Goal: Transaction & Acquisition: Book appointment/travel/reservation

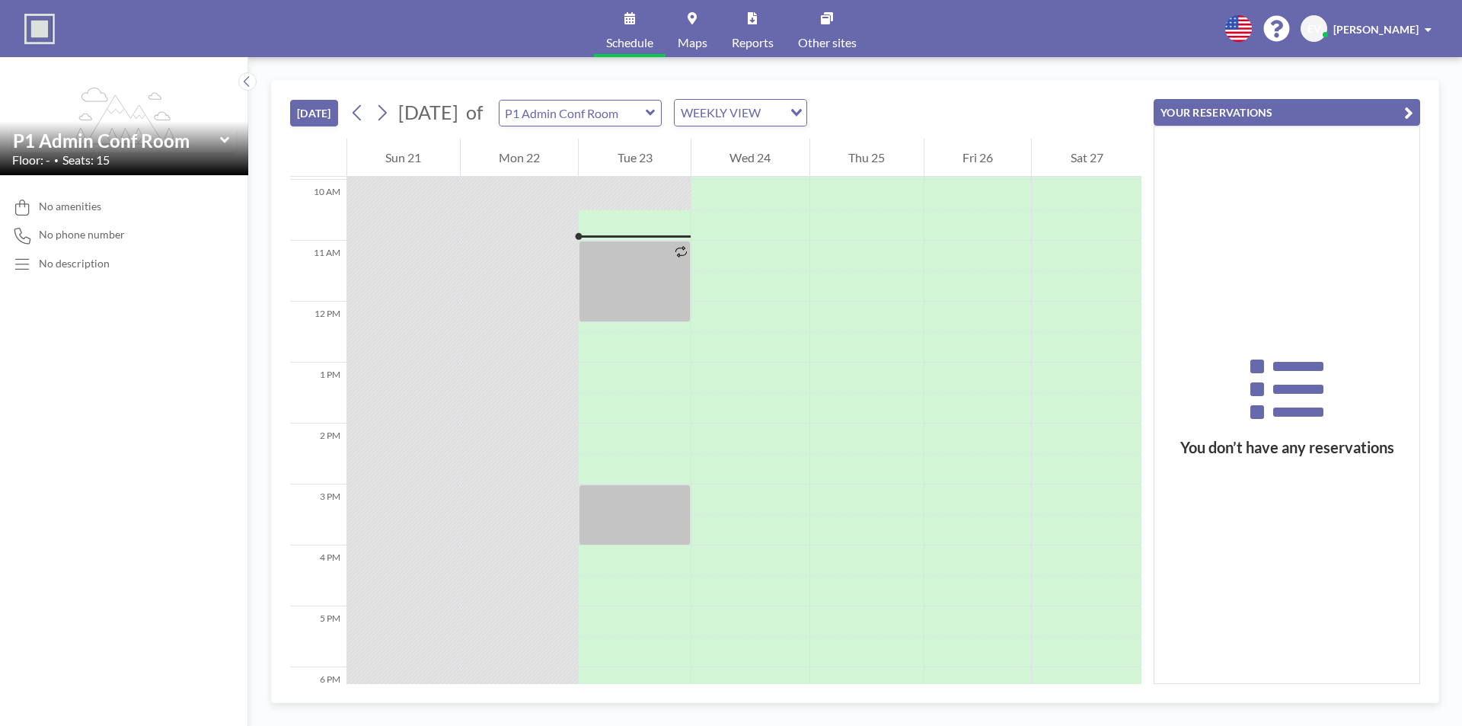
scroll to position [609, 0]
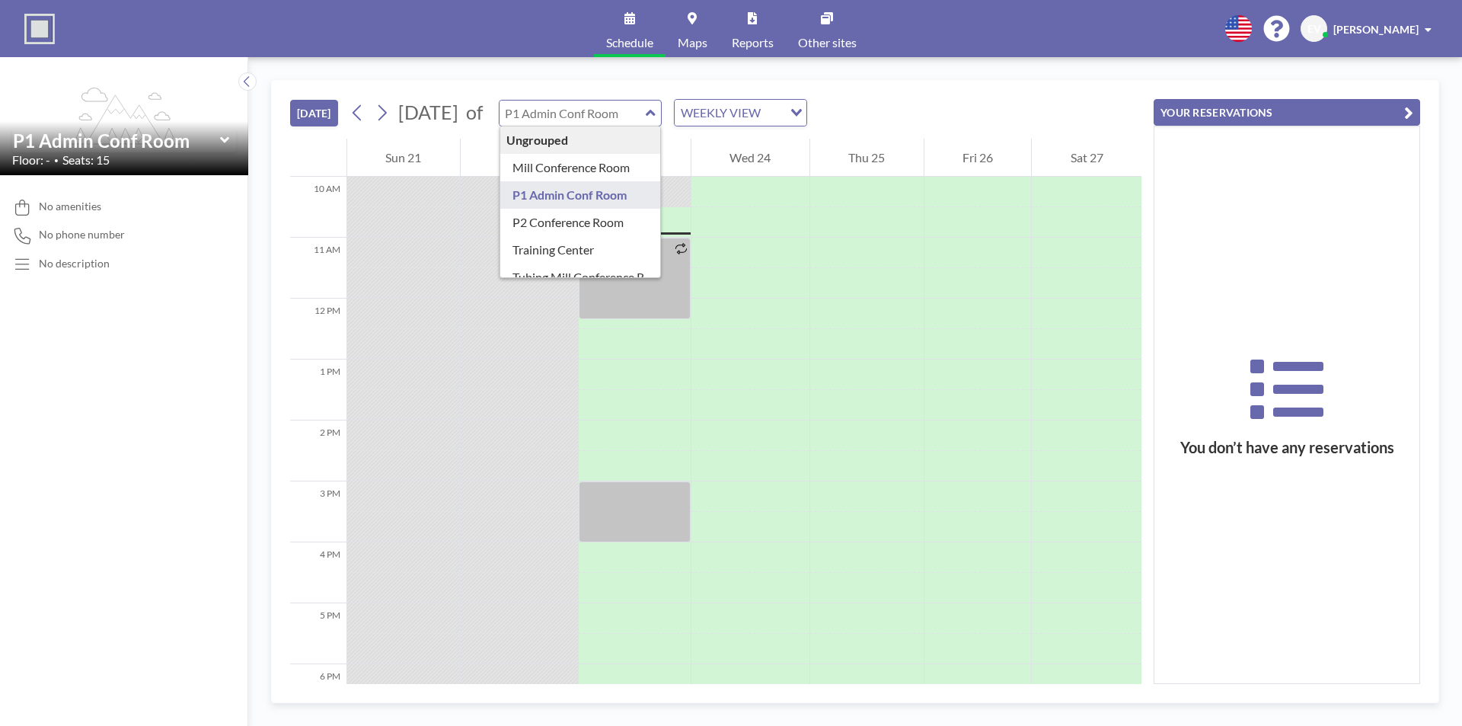
click at [646, 116] on input "text" at bounding box center [572, 113] width 146 height 25
type input "Training Center"
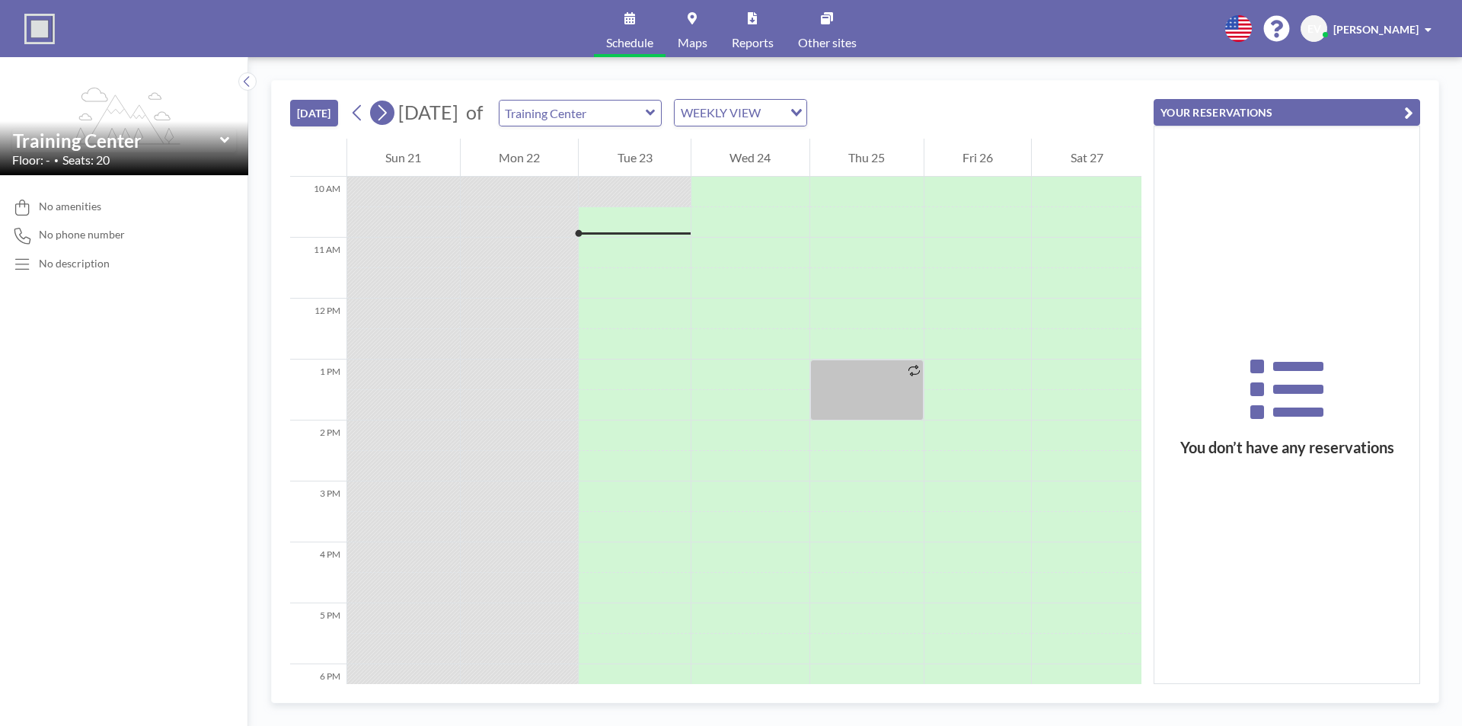
click at [389, 115] on icon at bounding box center [382, 112] width 14 height 23
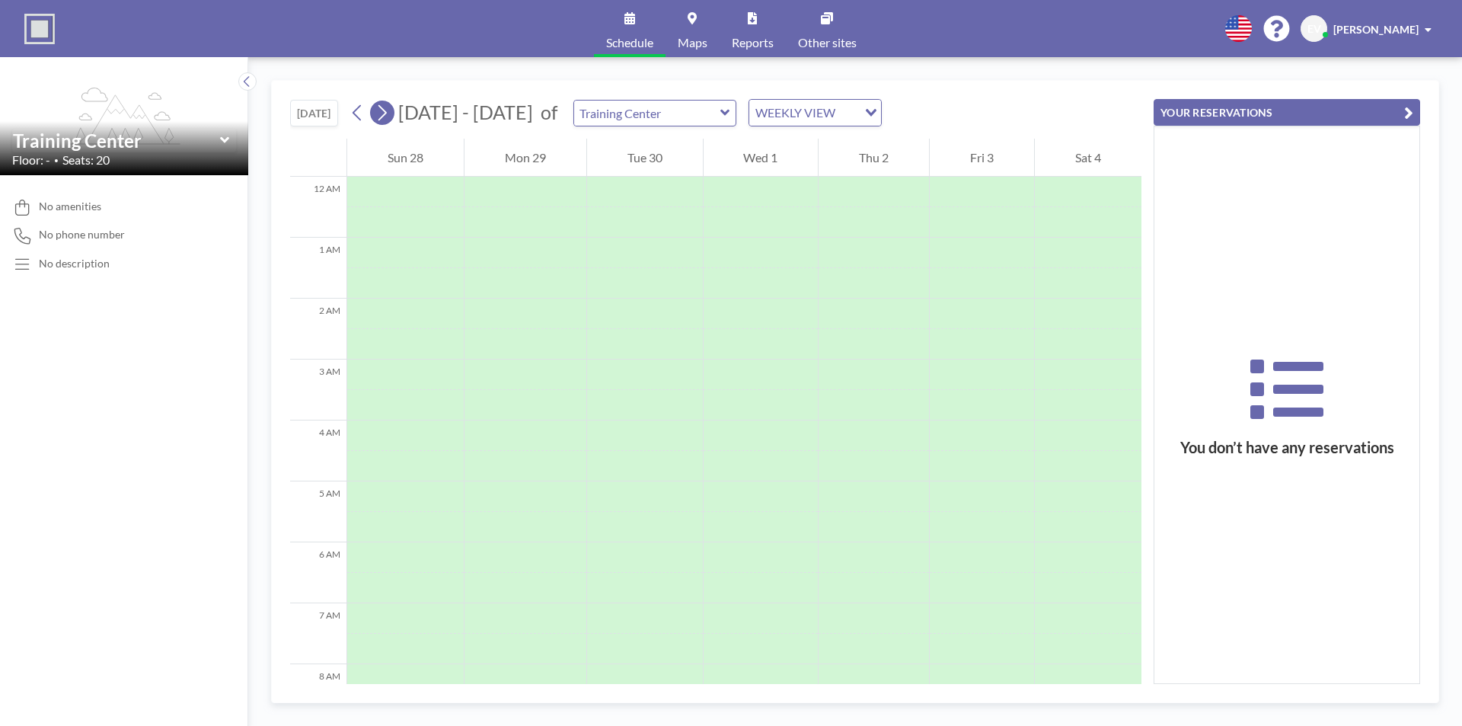
scroll to position [457, 0]
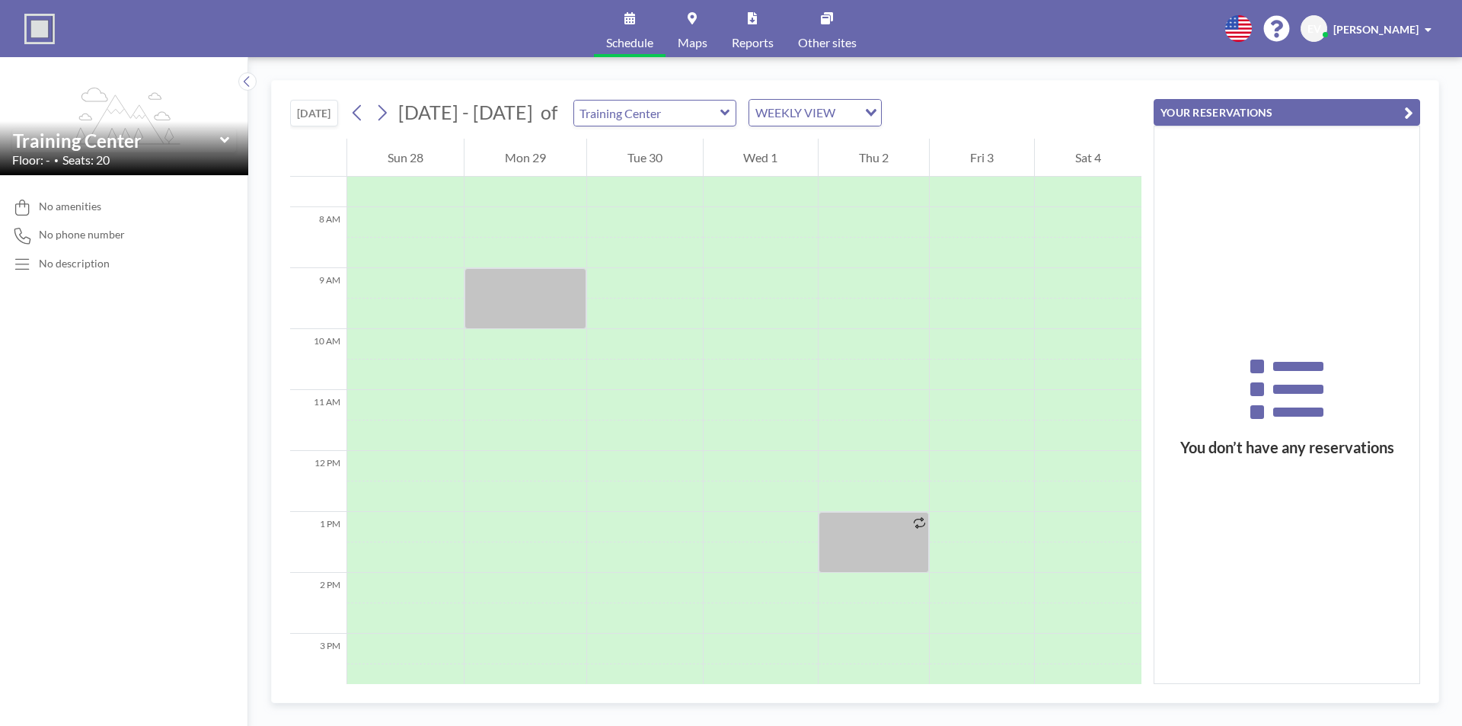
click at [869, 116] on div "[DATE] [DATE] - [DATE] of Training Center WEEKLY VIEW Loading..." at bounding box center [715, 110] width 851 height 58
click at [866, 114] on icon "Search for option" at bounding box center [871, 113] width 11 height 8
click at [817, 164] on li "WEEKLY VIEW" at bounding box center [803, 162] width 130 height 22
click at [386, 116] on icon at bounding box center [382, 113] width 8 height 16
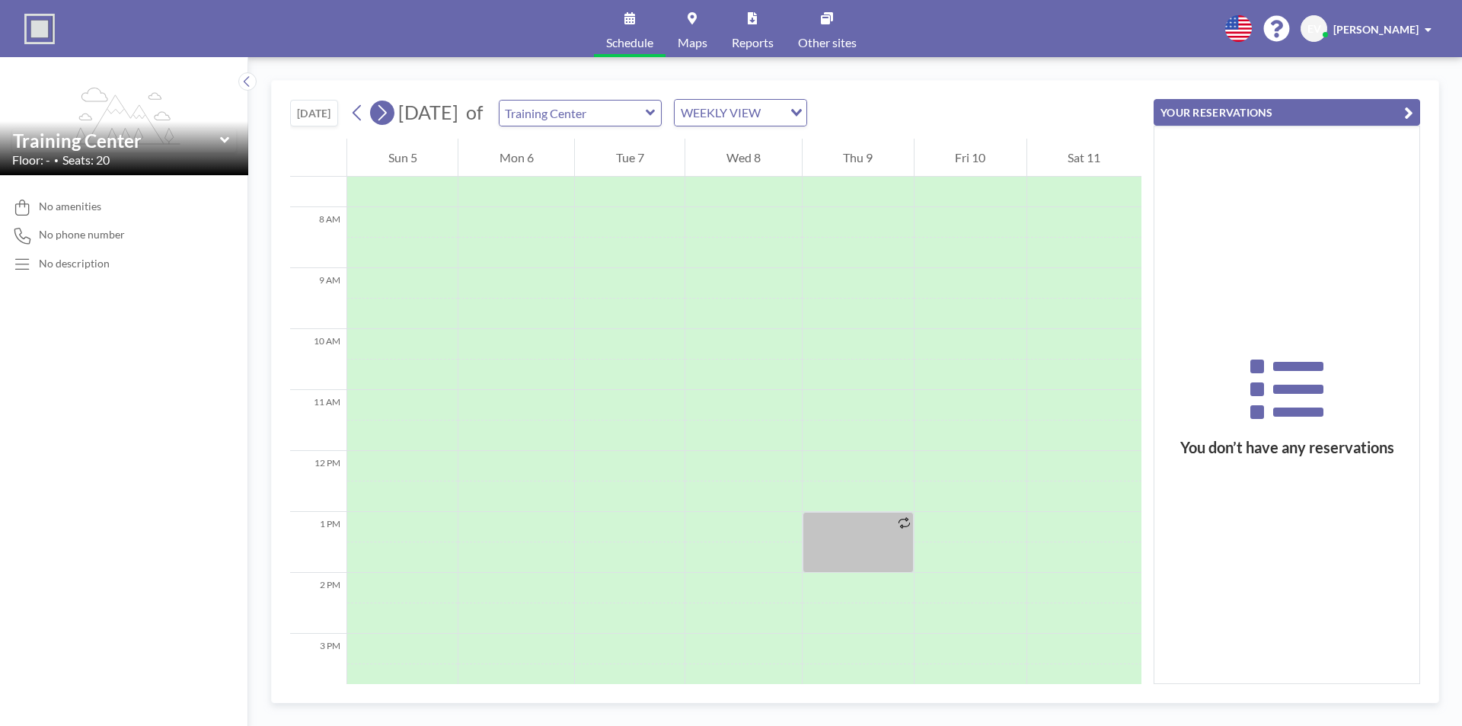
click at [386, 116] on icon at bounding box center [382, 113] width 8 height 16
click at [652, 338] on div at bounding box center [635, 344] width 112 height 30
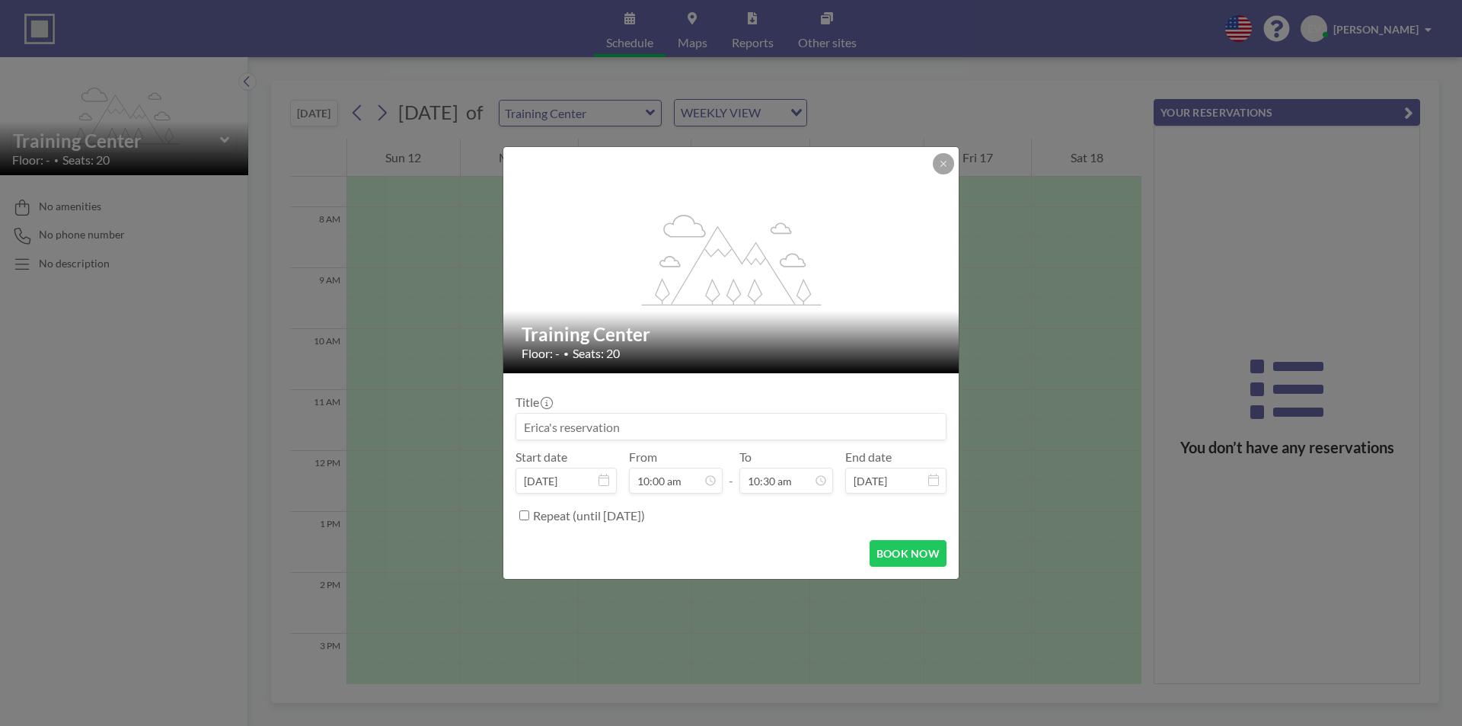
click at [652, 338] on h2 "Training Center" at bounding box center [732, 334] width 420 height 23
click at [656, 427] on input at bounding box center [730, 426] width 429 height 26
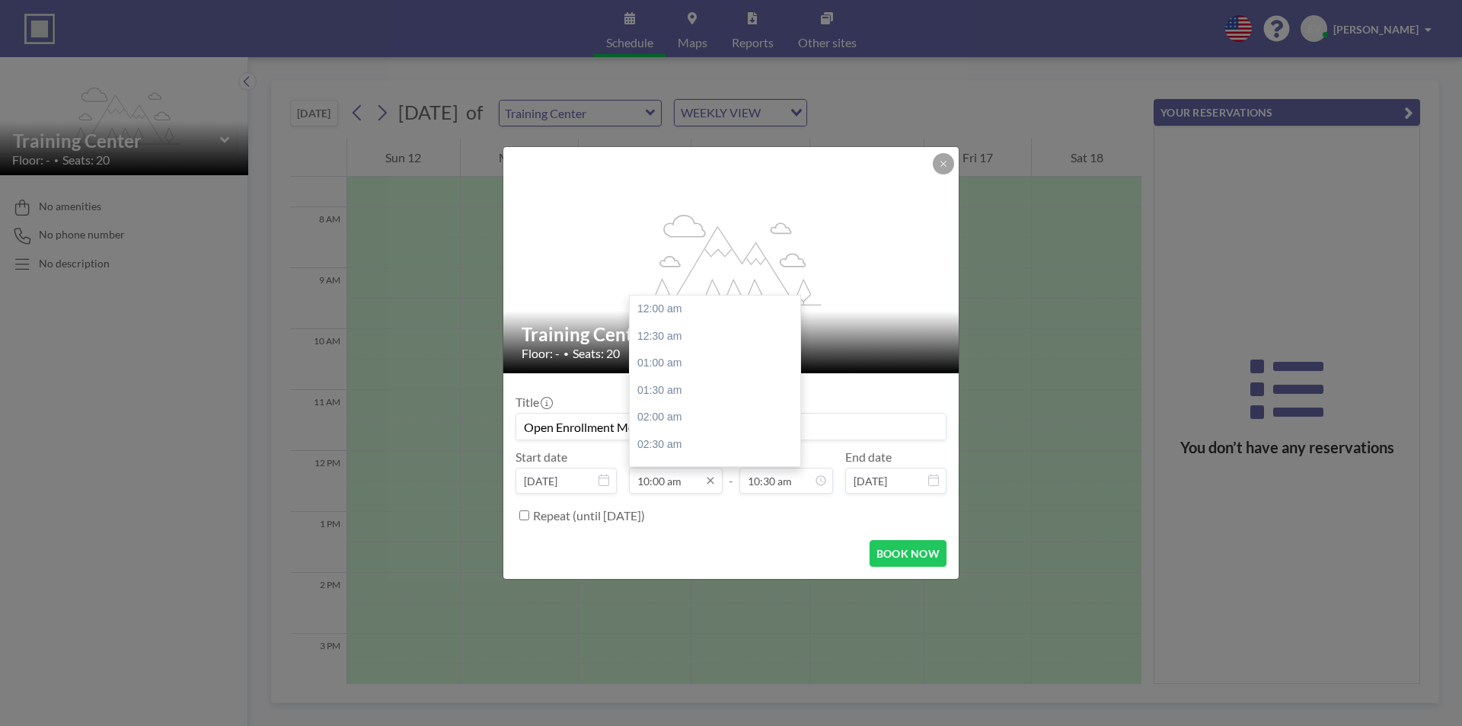
scroll to position [542, 0]
type input "Open Enrollment Meeting"
click at [686, 316] on div "10:00 am" at bounding box center [719, 308] width 178 height 27
click at [704, 343] on div "11:00 am" at bounding box center [751, 336] width 178 height 27
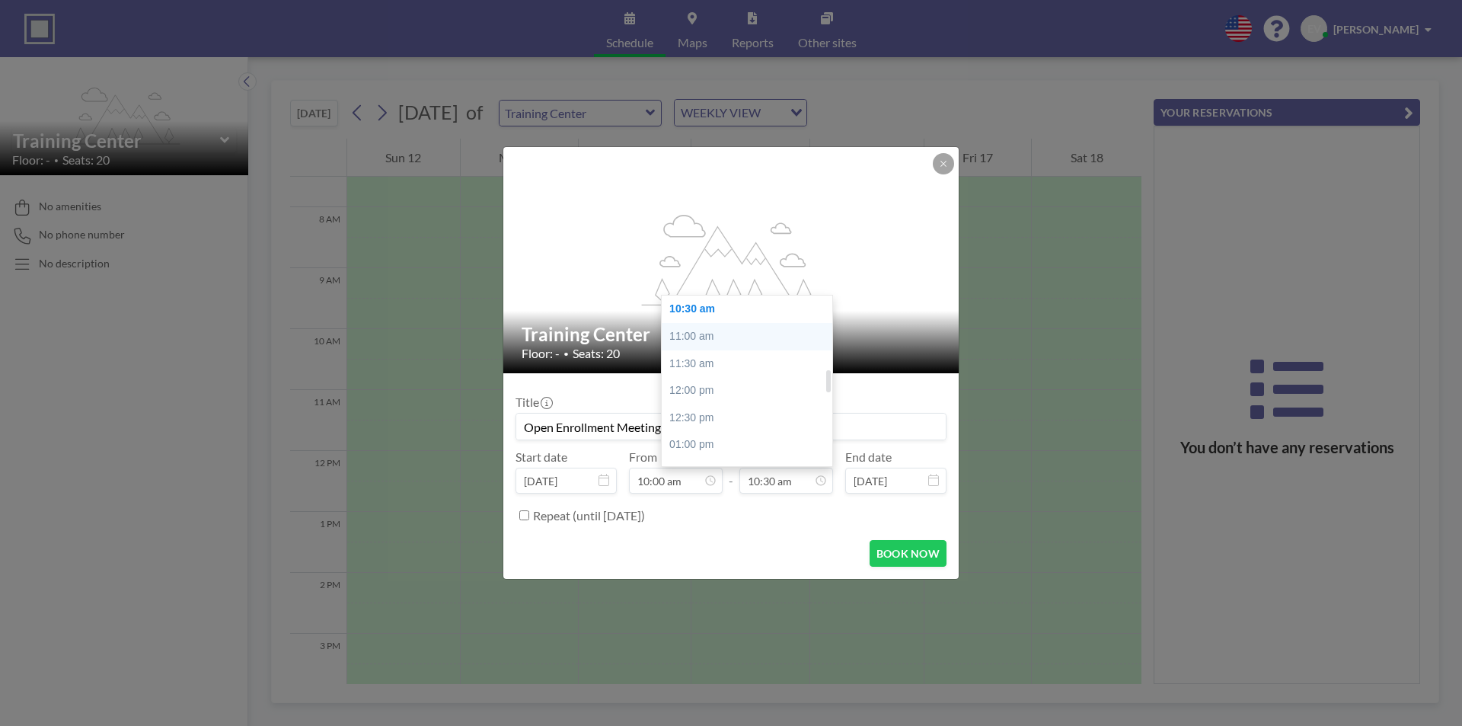
type input "11:00 am"
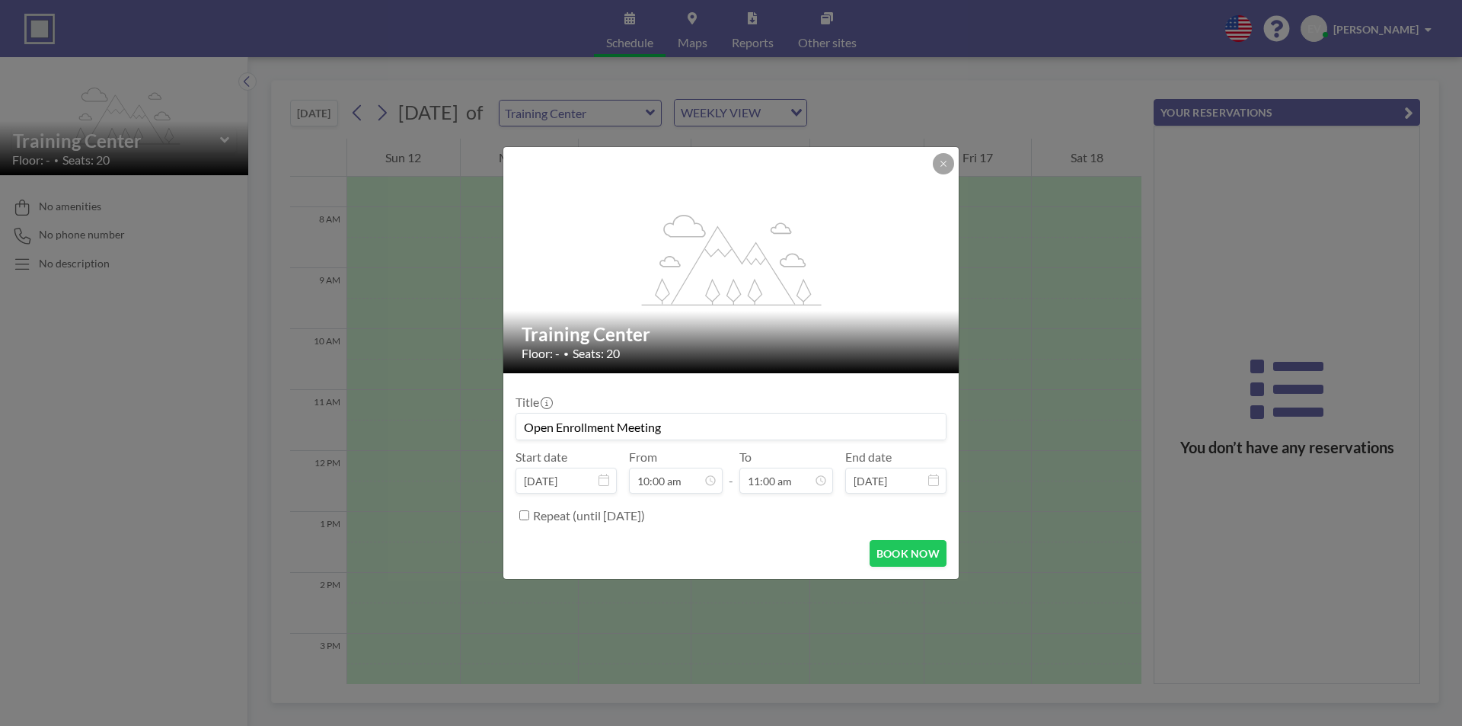
scroll to position [596, 0]
click at [713, 426] on input "Open Enrollment Meeting" at bounding box center [730, 426] width 429 height 26
click at [662, 425] on input "Open Enrollment Meeting English" at bounding box center [730, 426] width 429 height 26
click at [723, 429] on input "Open Enrollment Meeting (English" at bounding box center [730, 426] width 429 height 26
type input "Open Enrollment Meeting (English)"
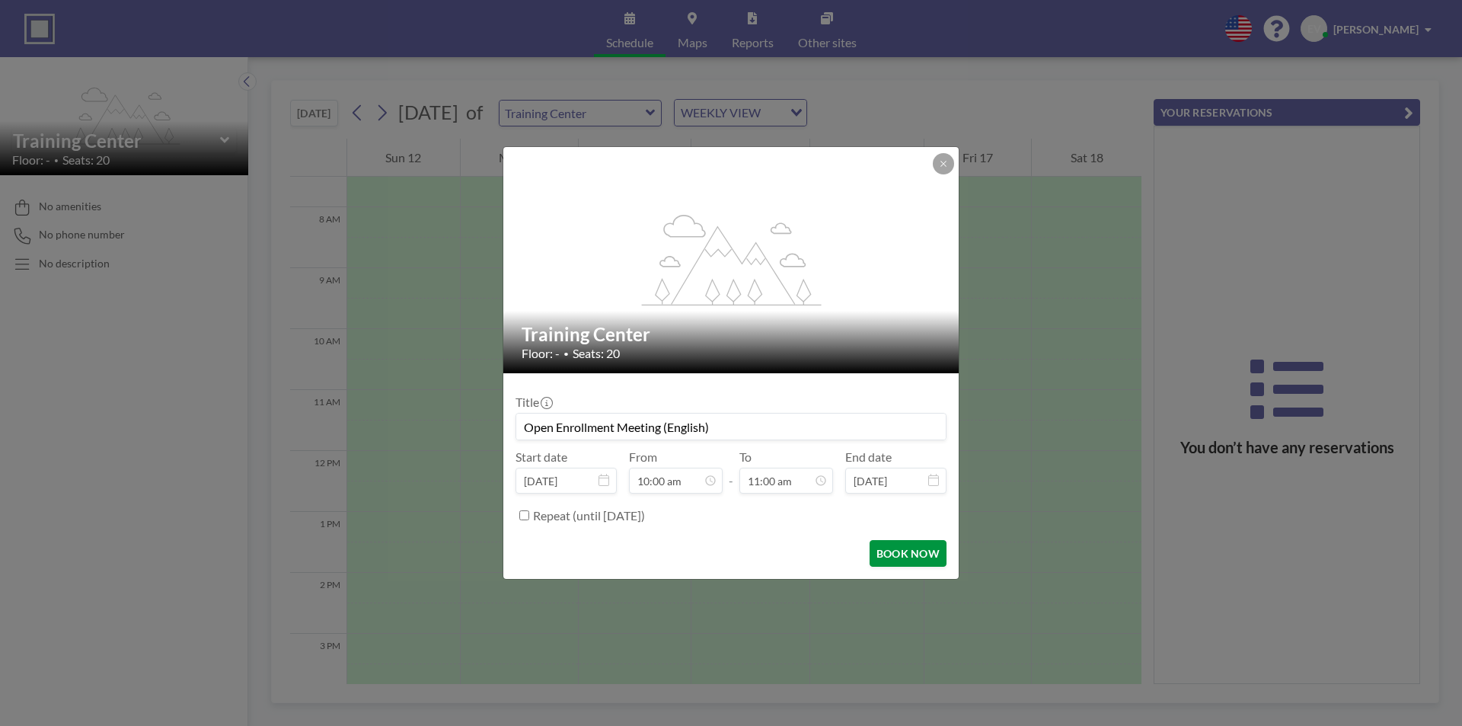
click at [915, 548] on button "BOOK NOW" at bounding box center [907, 553] width 77 height 27
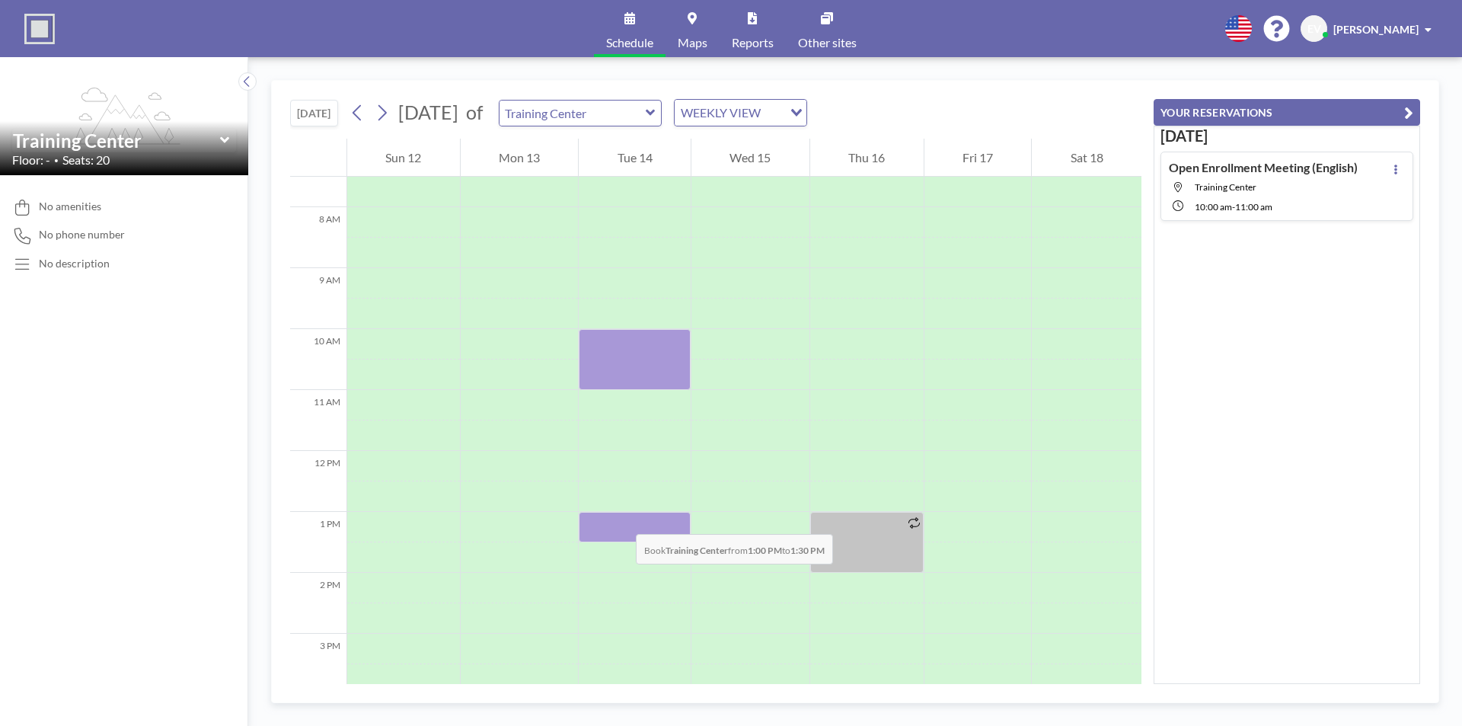
click at [621, 518] on div at bounding box center [635, 527] width 112 height 30
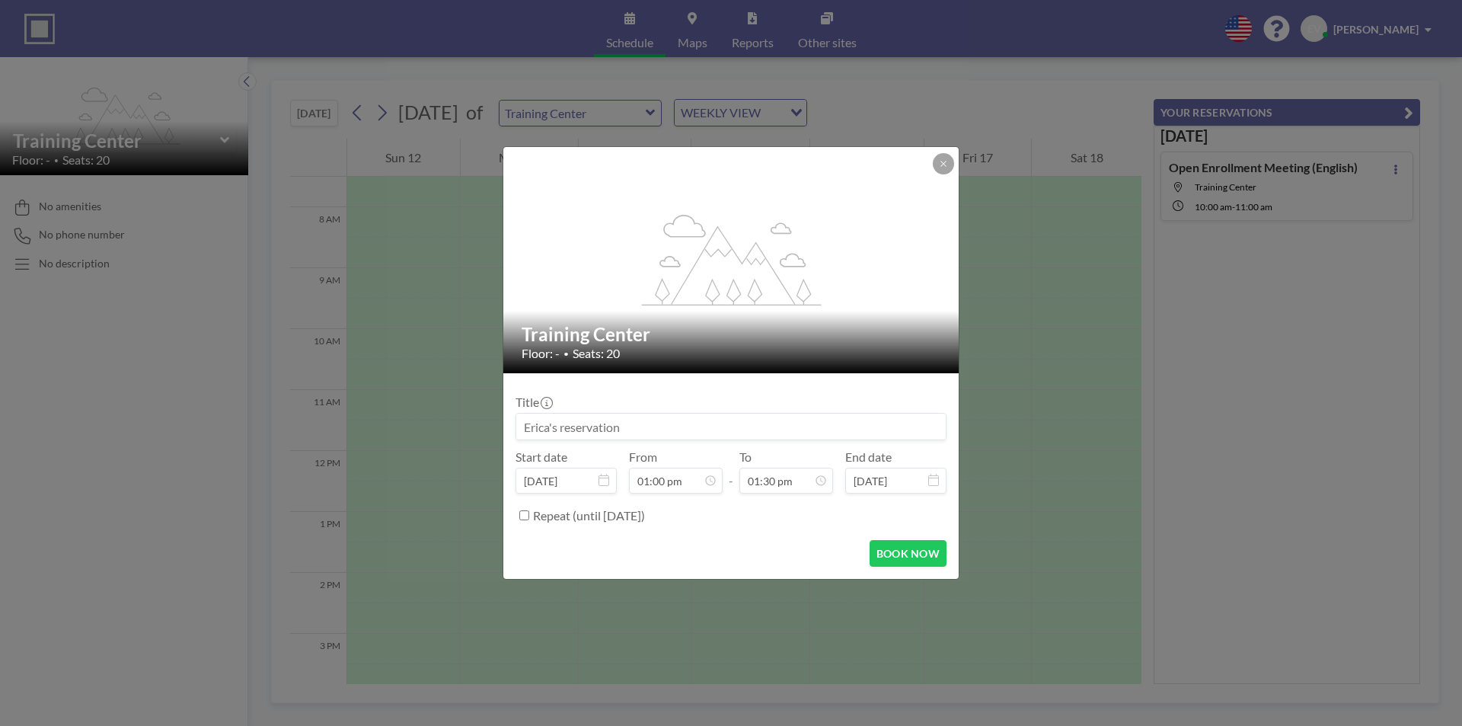
click at [621, 518] on label "Repeat (until [DATE])" at bounding box center [589, 515] width 112 height 15
click at [529, 518] on input "Repeat (until [DATE])" at bounding box center [524, 515] width 10 height 10
checkbox input "true"
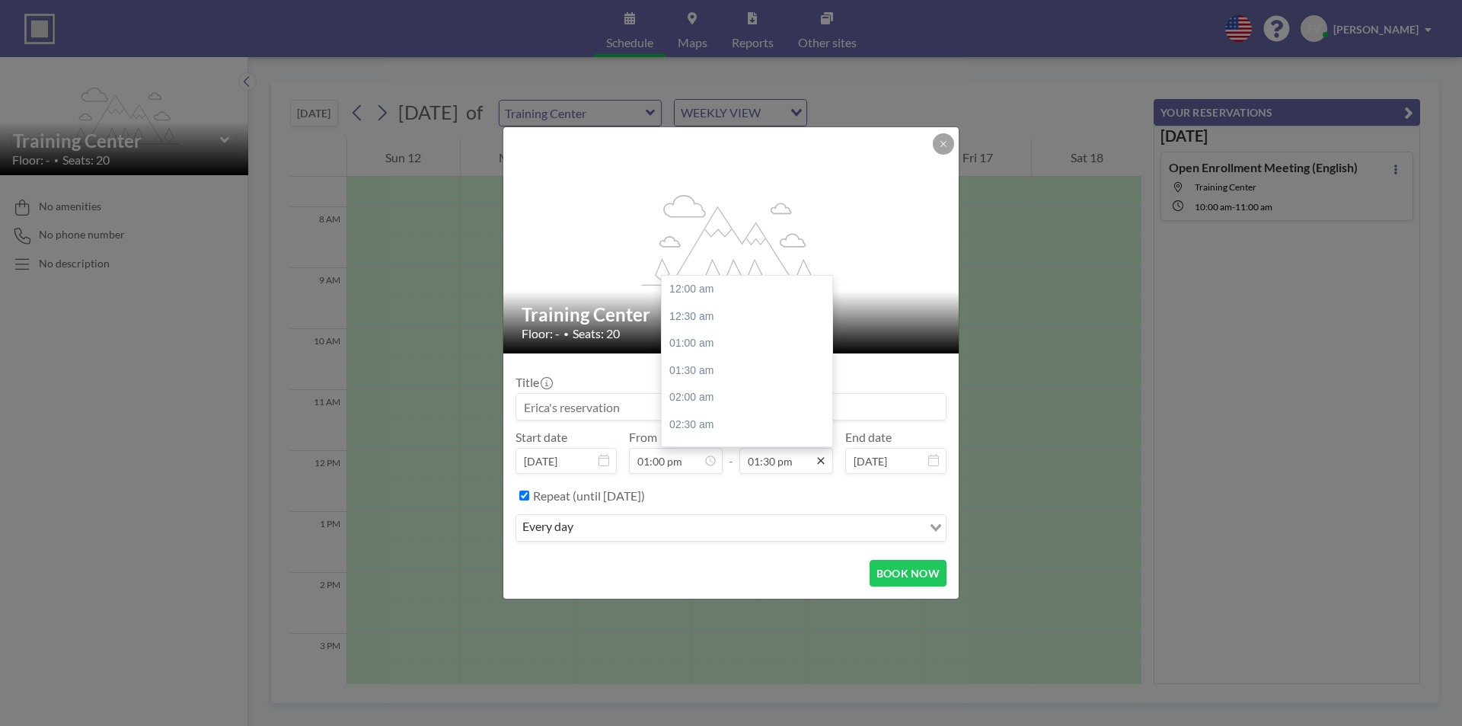
scroll to position [732, 0]
click at [700, 321] on div "02:00 pm" at bounding box center [751, 316] width 178 height 27
type input "02:00 pm"
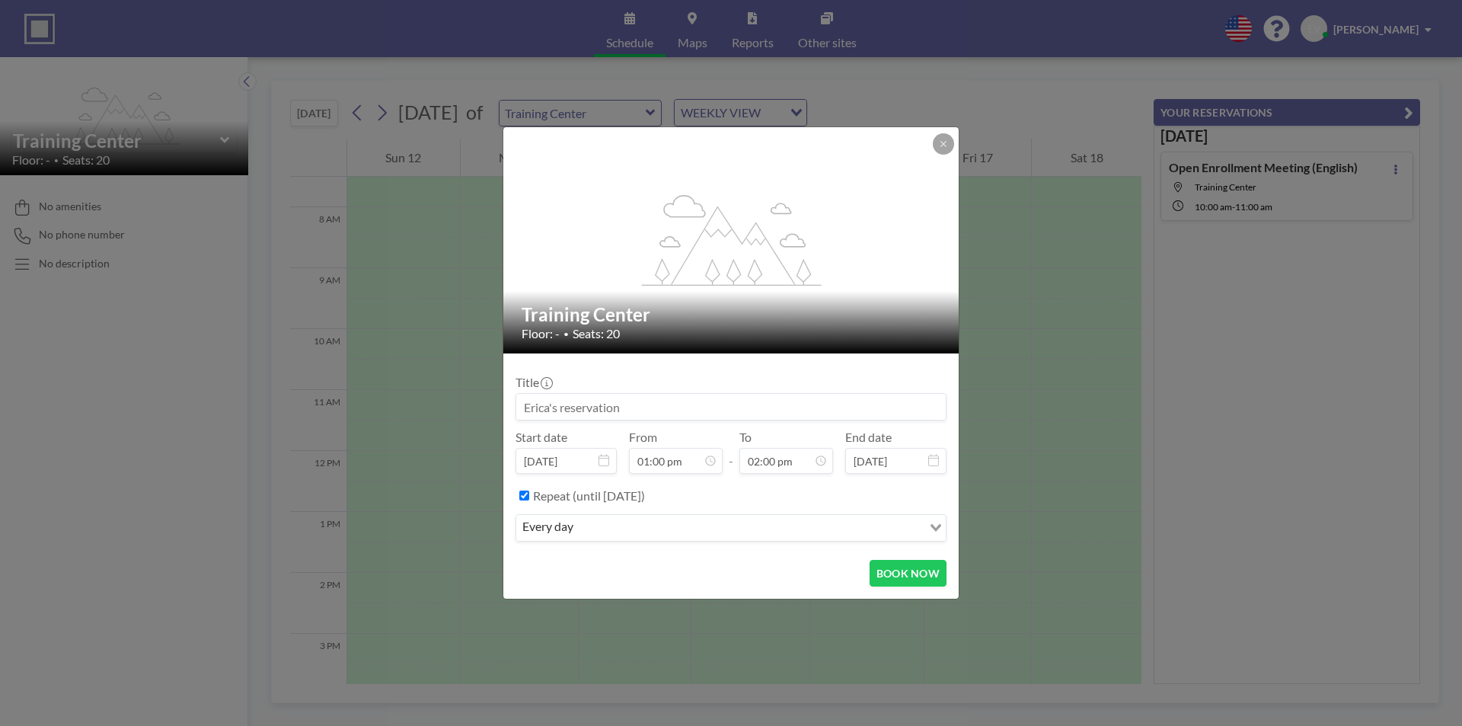
scroll to position [759, 0]
click at [726, 408] on input at bounding box center [730, 407] width 429 height 26
type input "Open Enrollment Meeting (English)"
click at [526, 491] on input "Repeat (until [DATE])" at bounding box center [524, 495] width 10 height 10
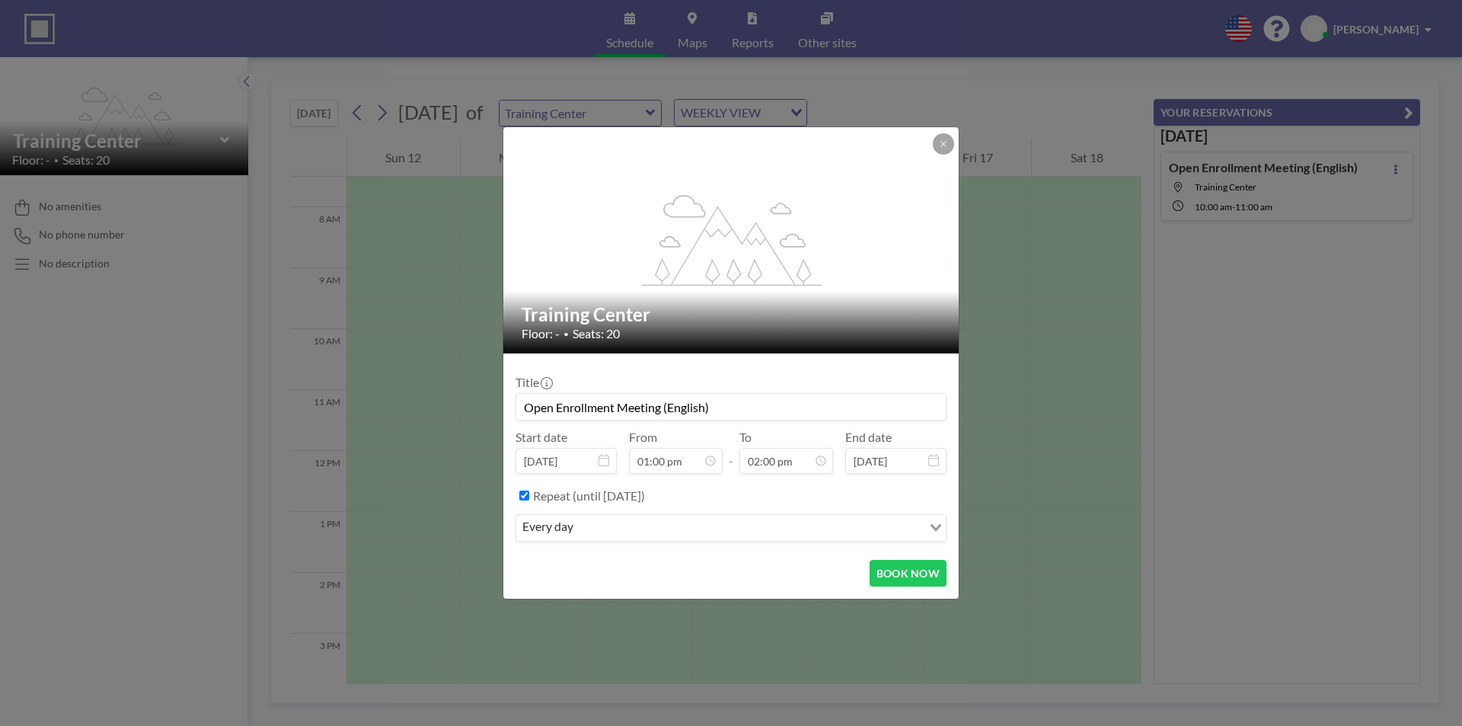
checkbox input "false"
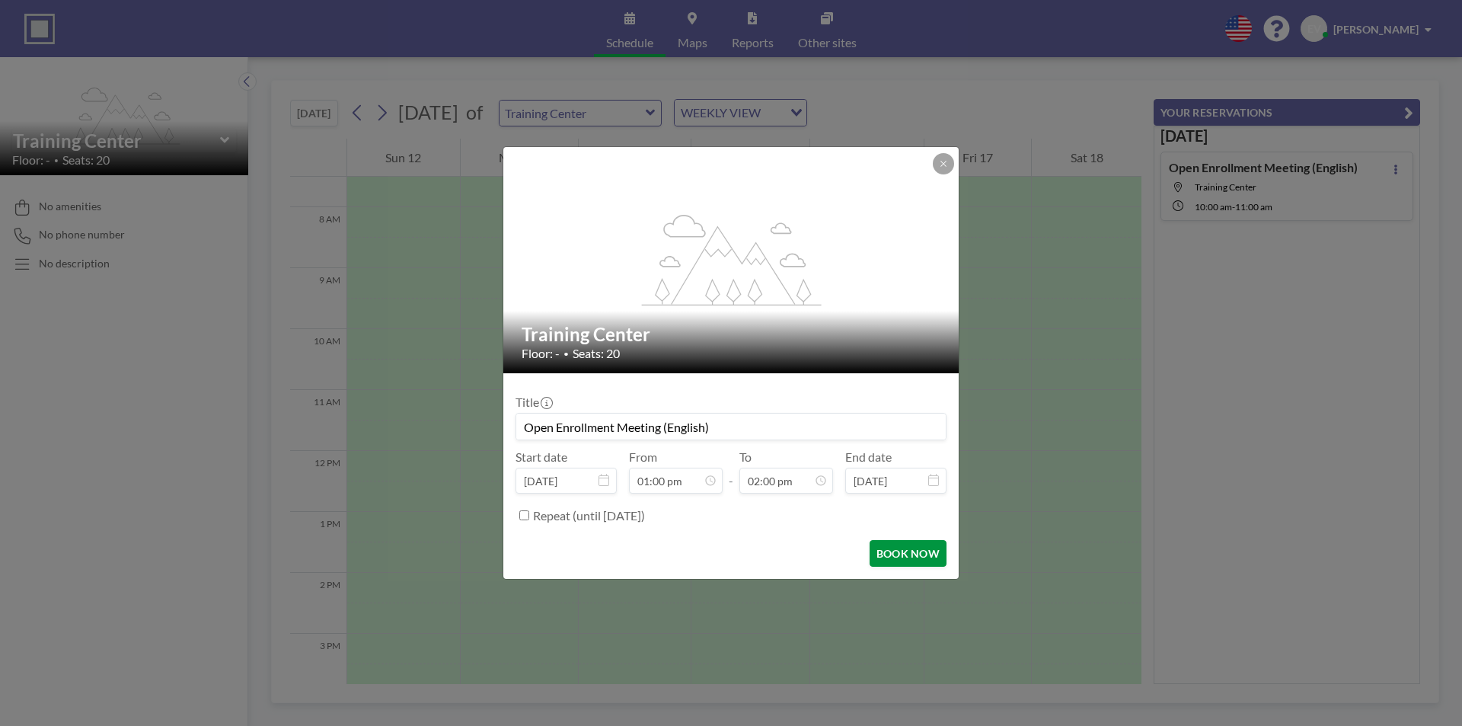
click at [903, 546] on button "BOOK NOW" at bounding box center [907, 553] width 77 height 27
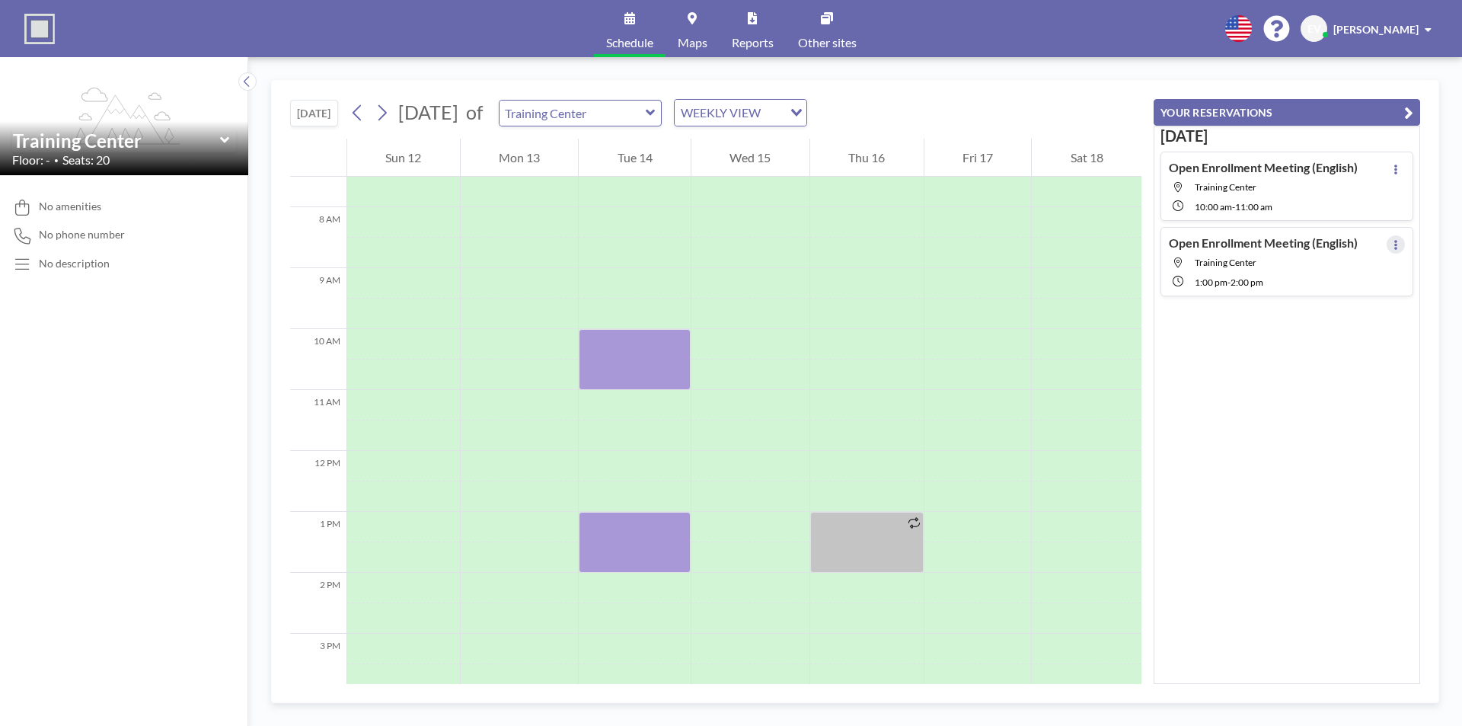
click at [1393, 246] on icon at bounding box center [1396, 245] width 6 height 10
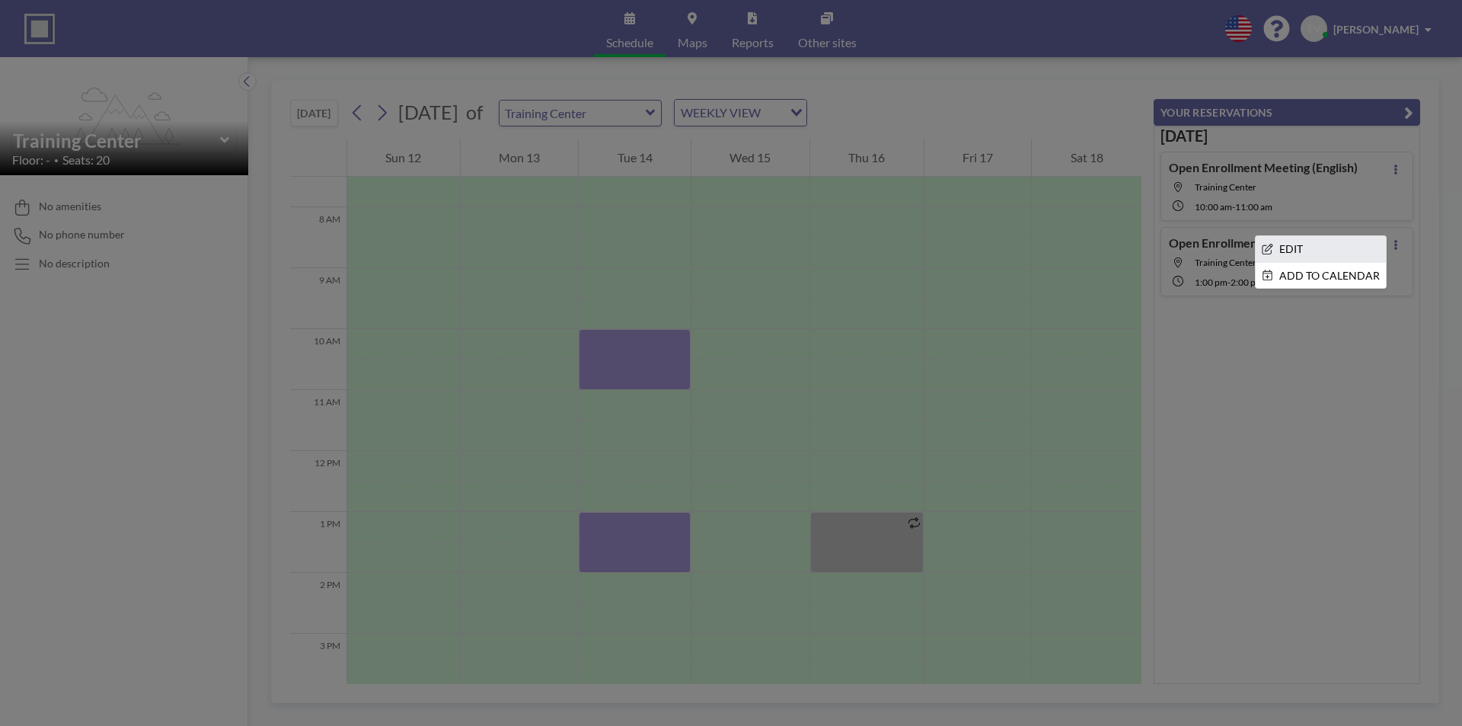
click at [1326, 250] on li "EDIT" at bounding box center [1321, 249] width 130 height 26
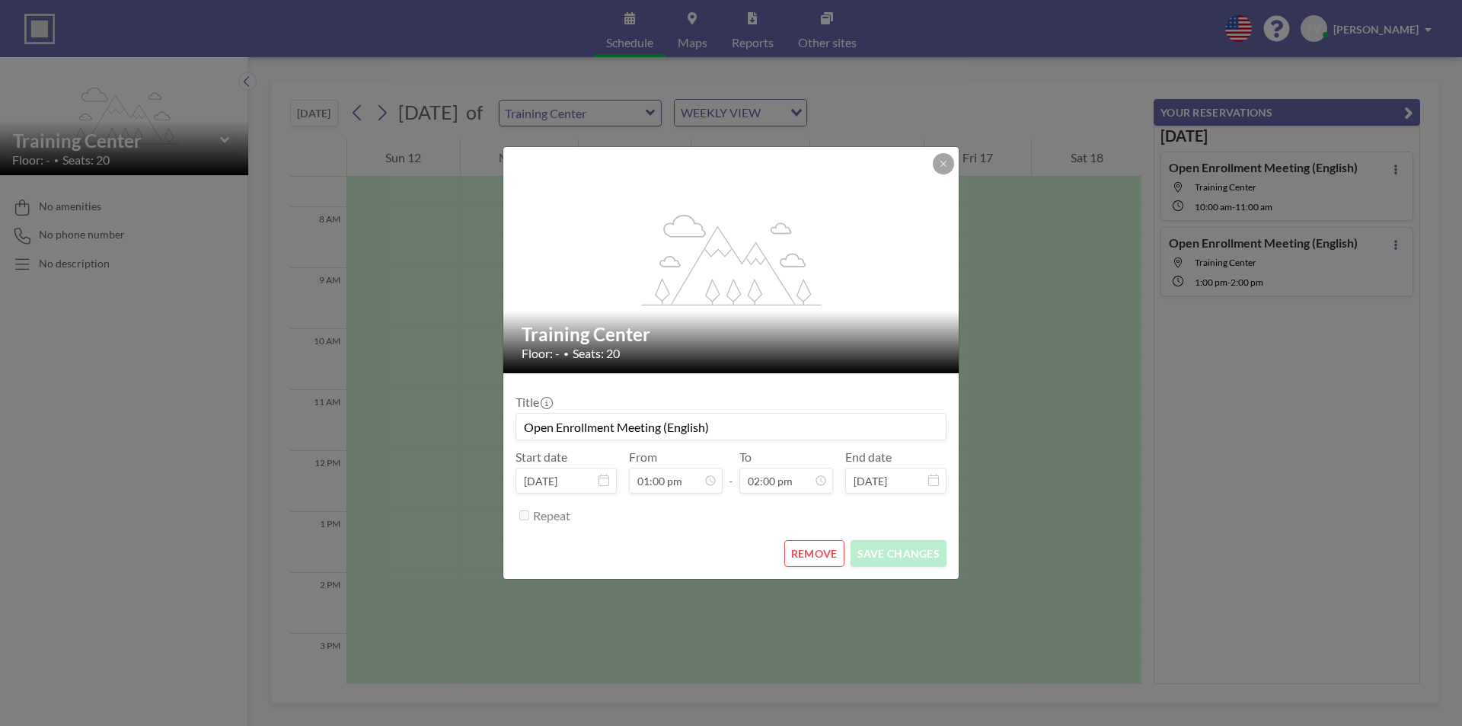
scroll to position [759, 0]
click at [943, 164] on icon at bounding box center [943, 163] width 9 height 9
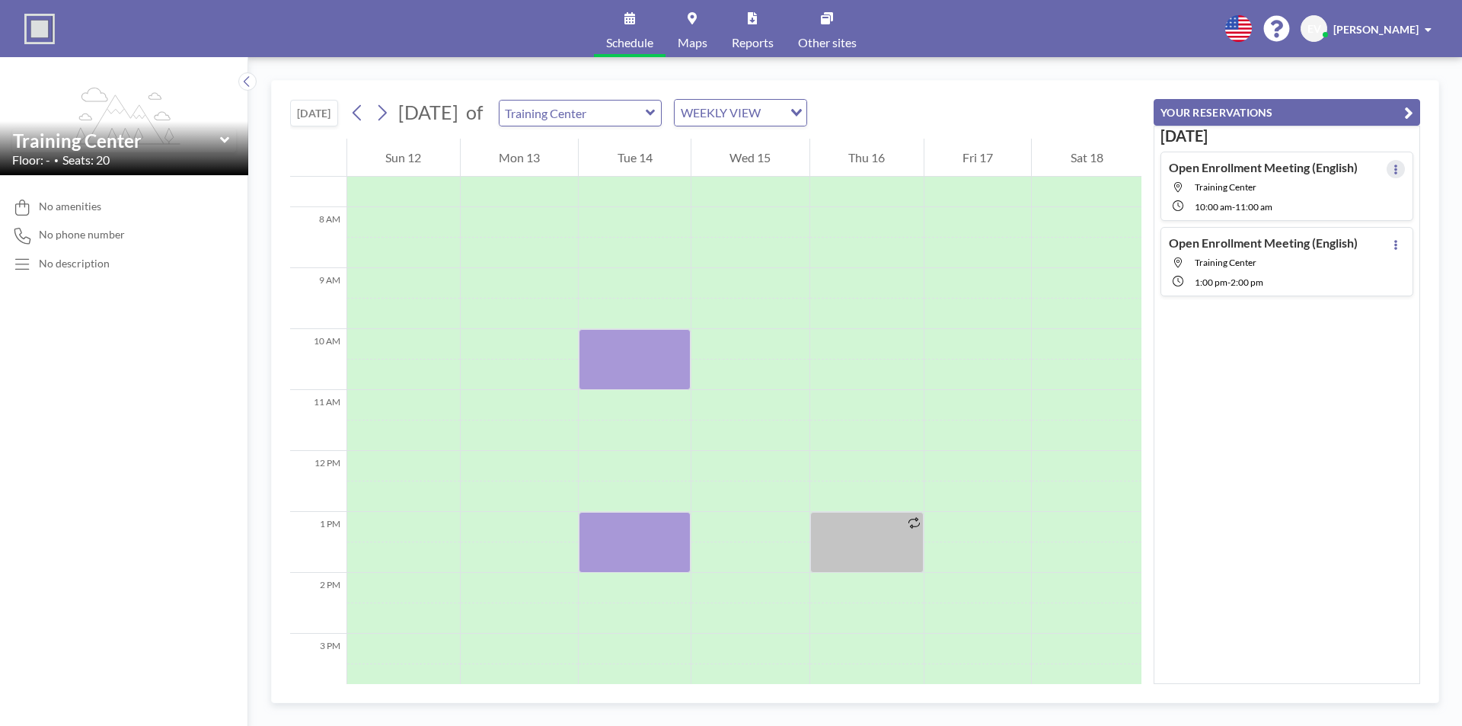
click at [1386, 171] on button at bounding box center [1395, 169] width 18 height 18
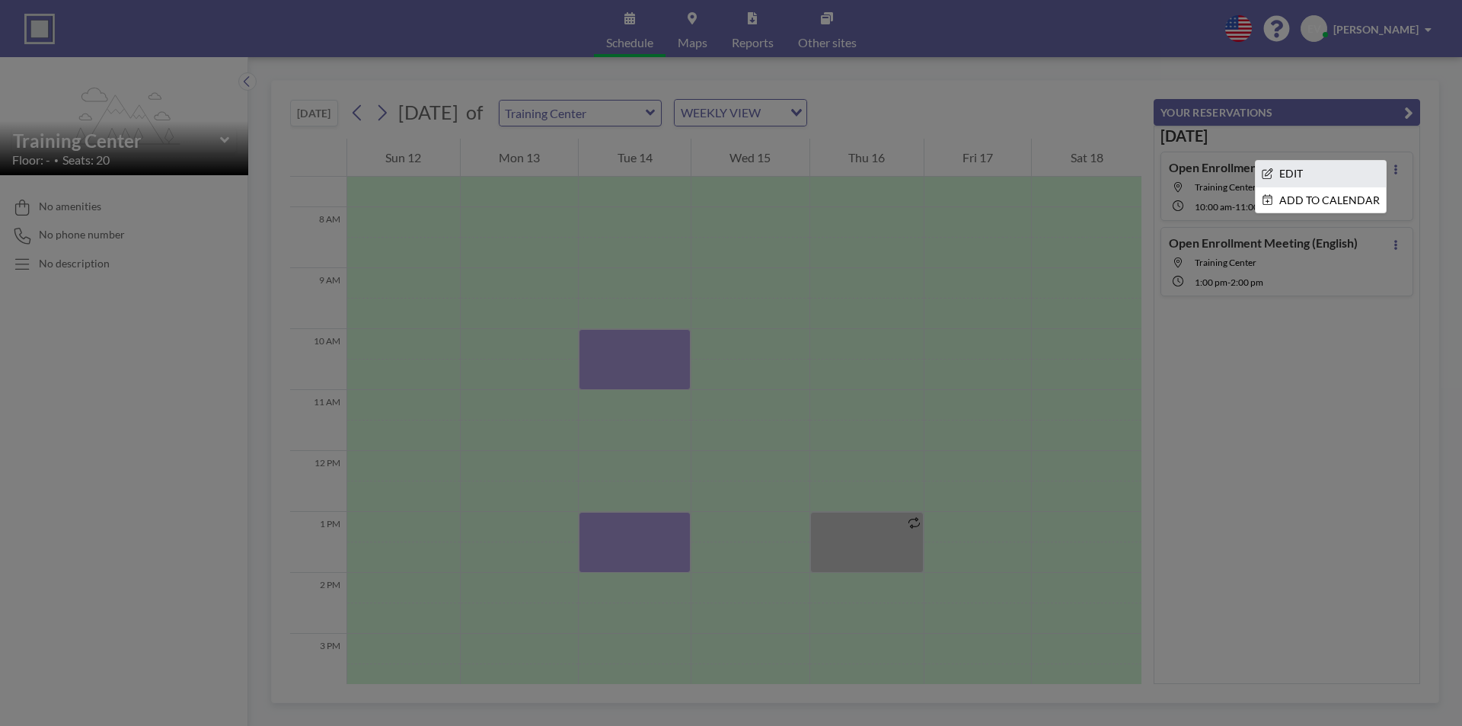
click at [1307, 180] on li "EDIT" at bounding box center [1321, 174] width 130 height 26
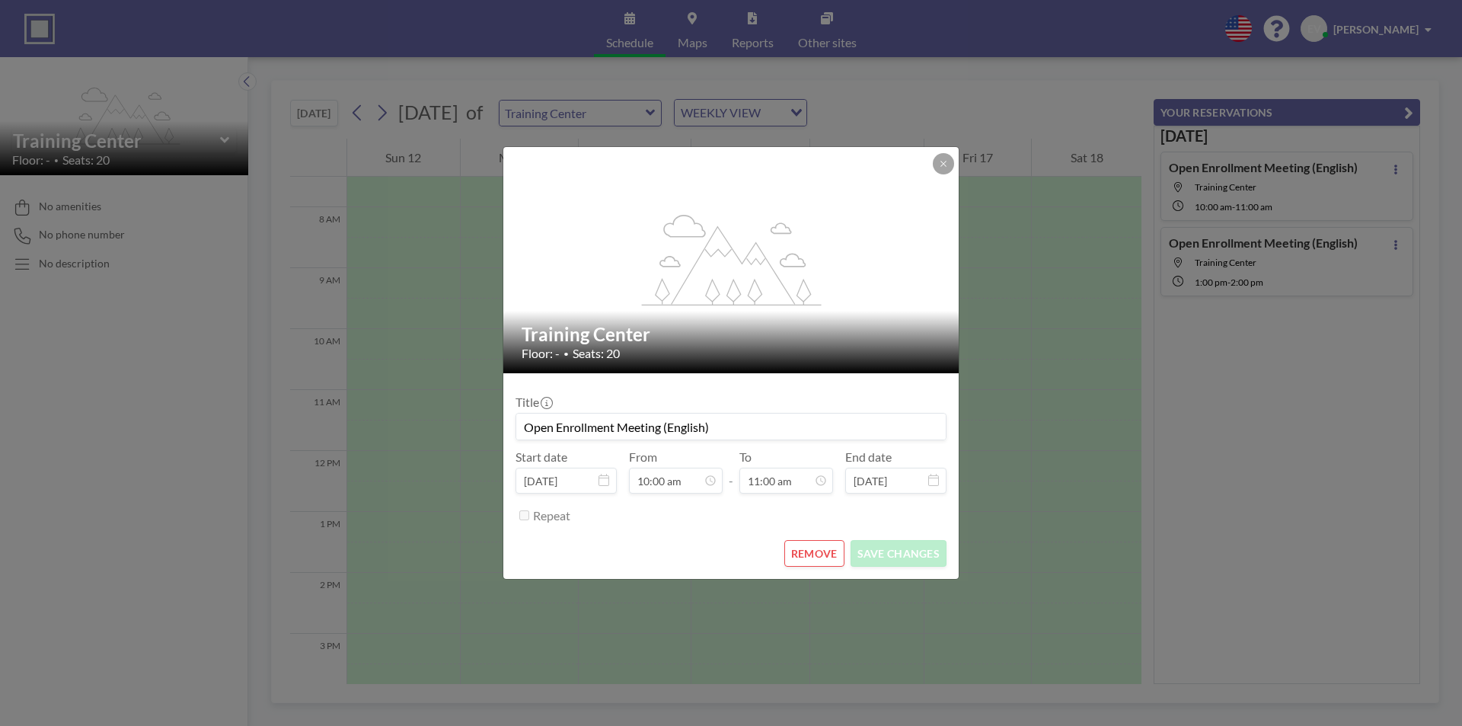
scroll to position [542, 0]
click at [942, 168] on icon at bounding box center [943, 163] width 9 height 9
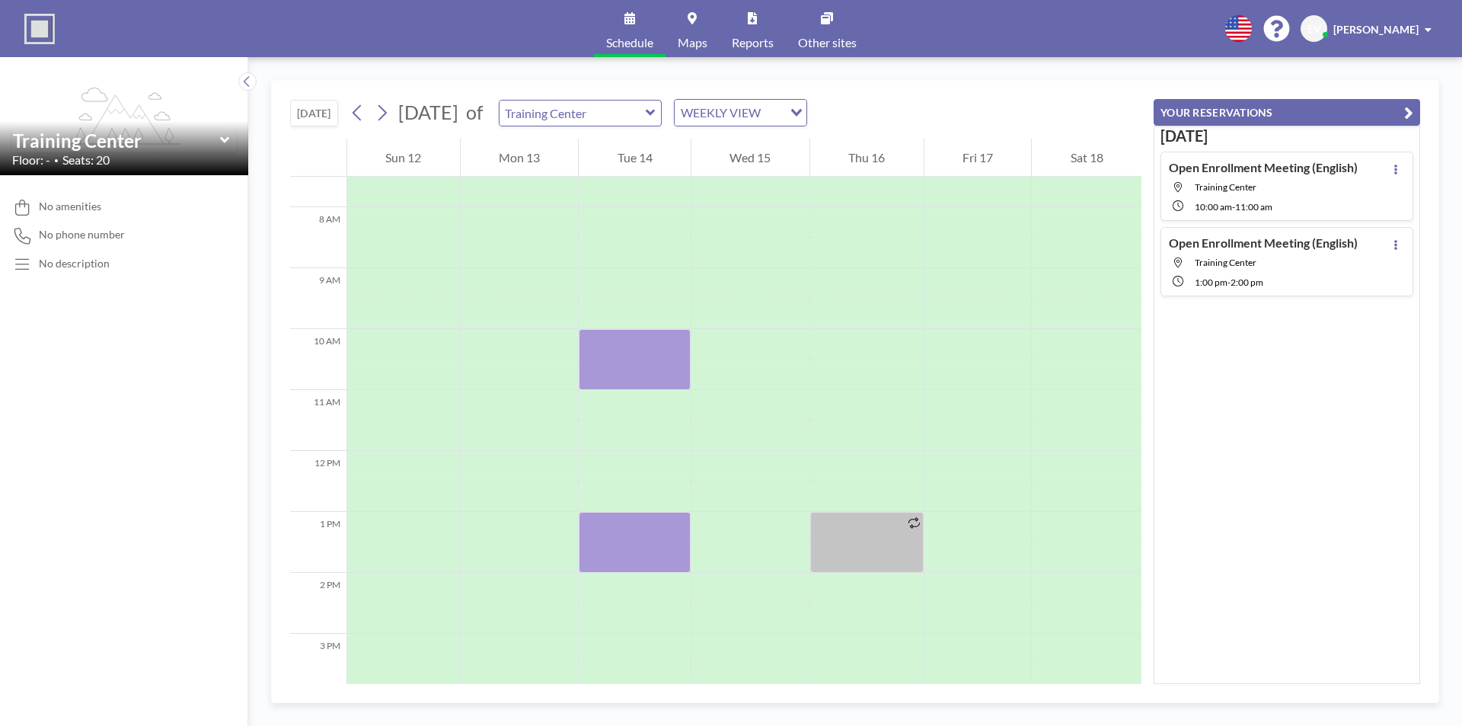
click at [1190, 381] on div "[DATE] Open Enrollment Meeting (English) Training Center 10:00 AM - 11:00 AM Op…" at bounding box center [1286, 405] width 266 height 558
